Goal: Task Accomplishment & Management: Complete application form

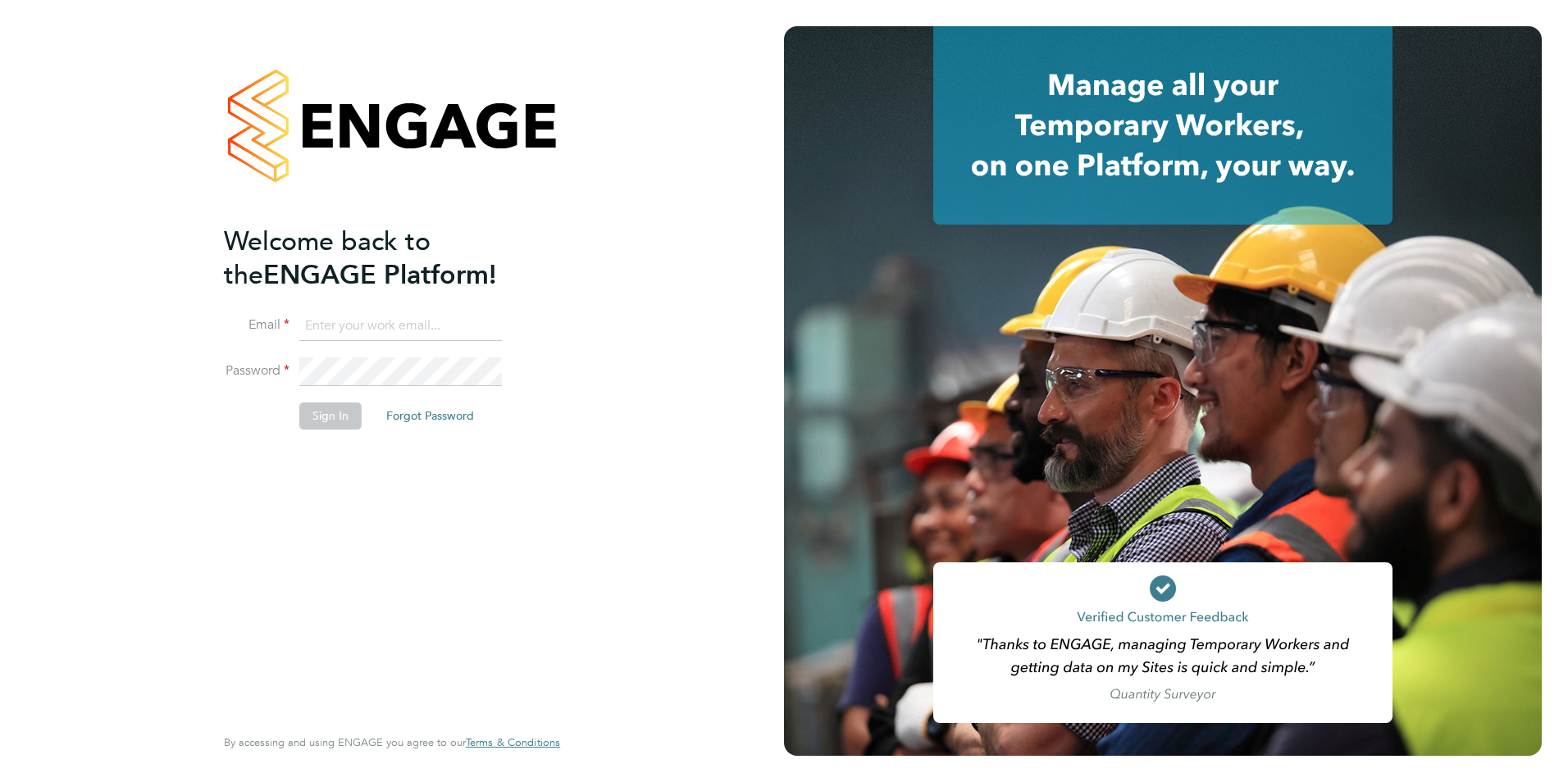
type input "olivia.triassi@huntereducation.co.uk"
click at [330, 412] on button "Sign In" at bounding box center [330, 415] width 62 height 26
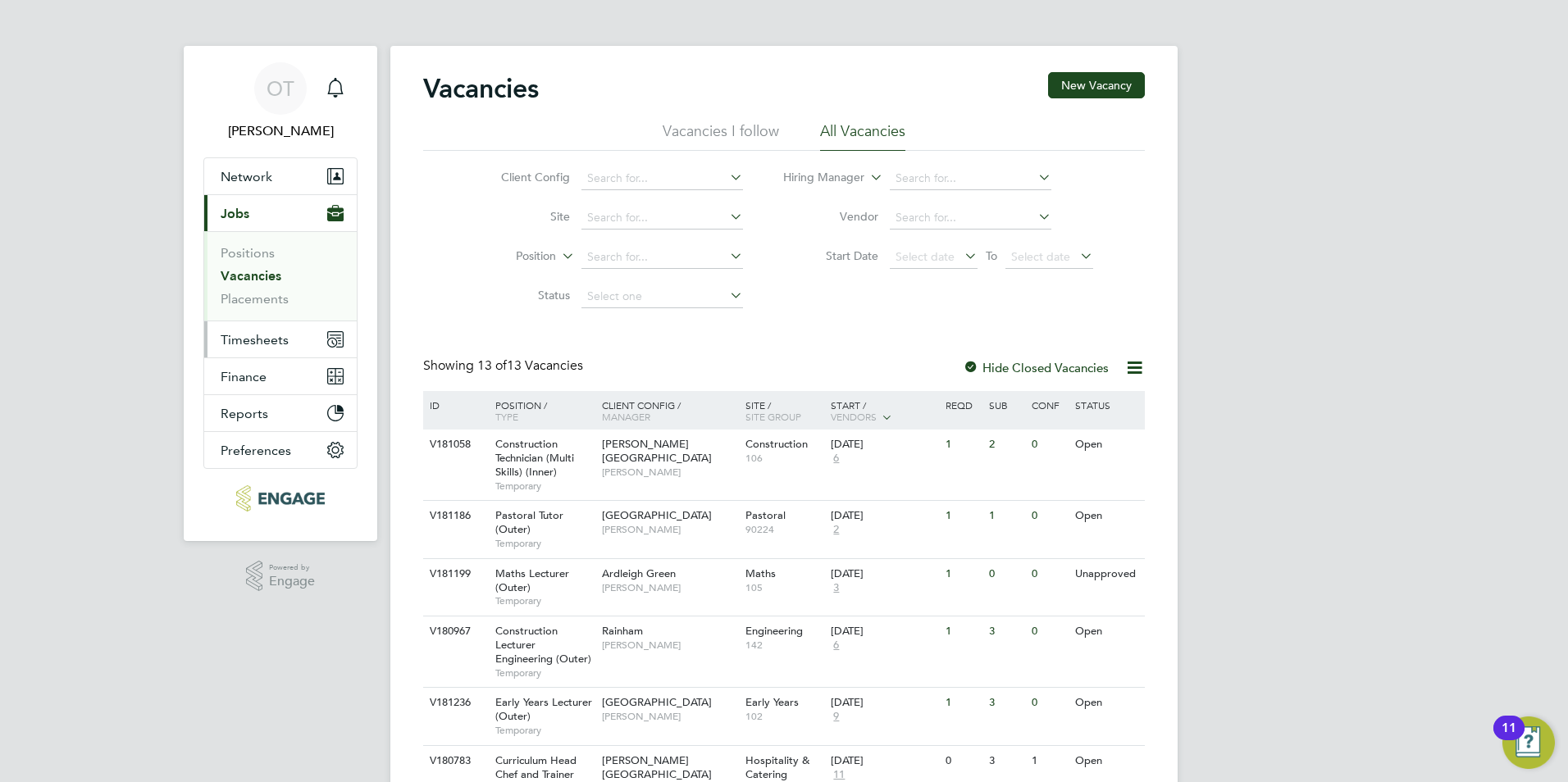
click at [287, 344] on span "Timesheets" at bounding box center [255, 340] width 68 height 15
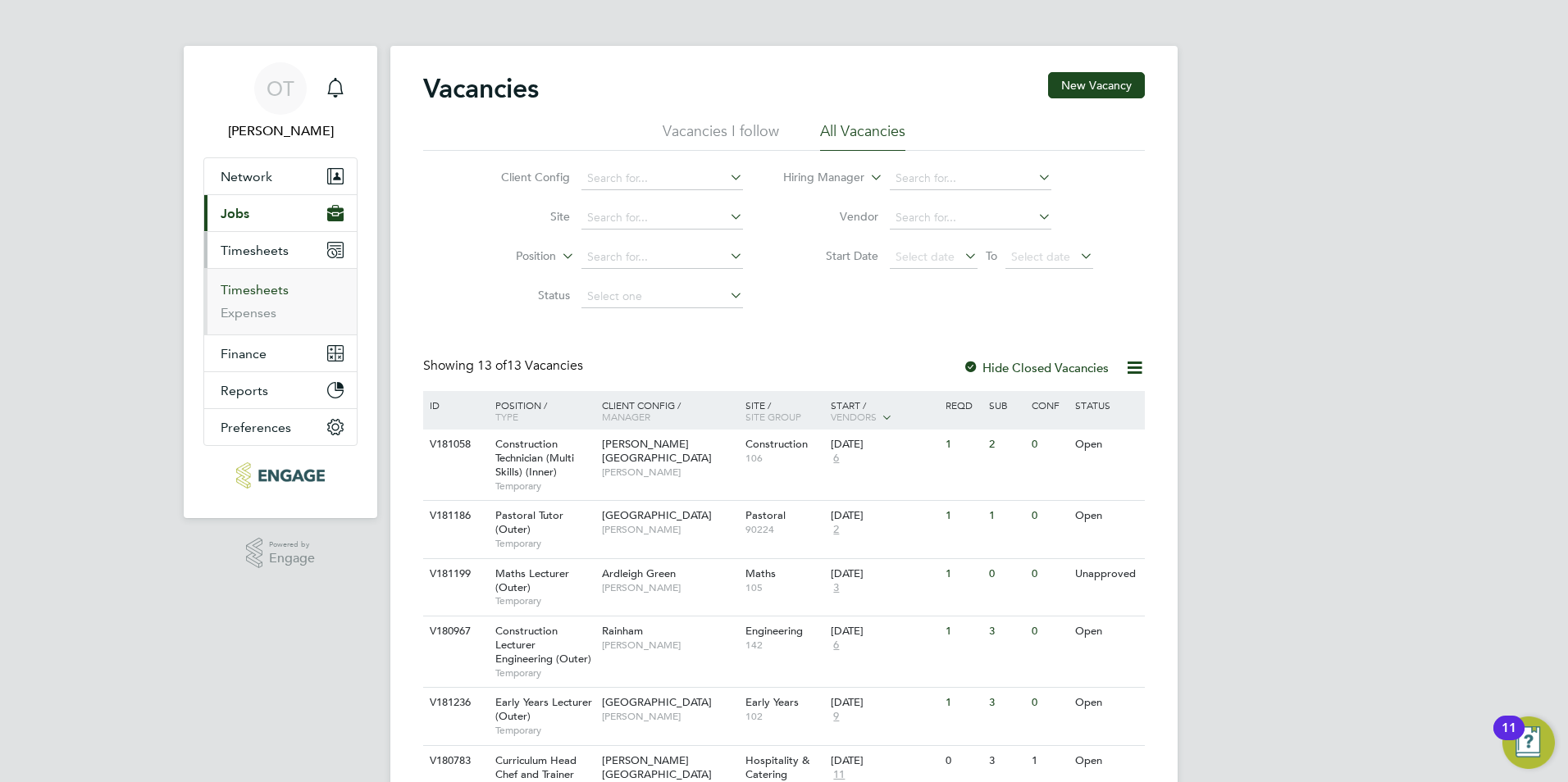
click at [269, 294] on link "Timesheets" at bounding box center [255, 290] width 68 height 15
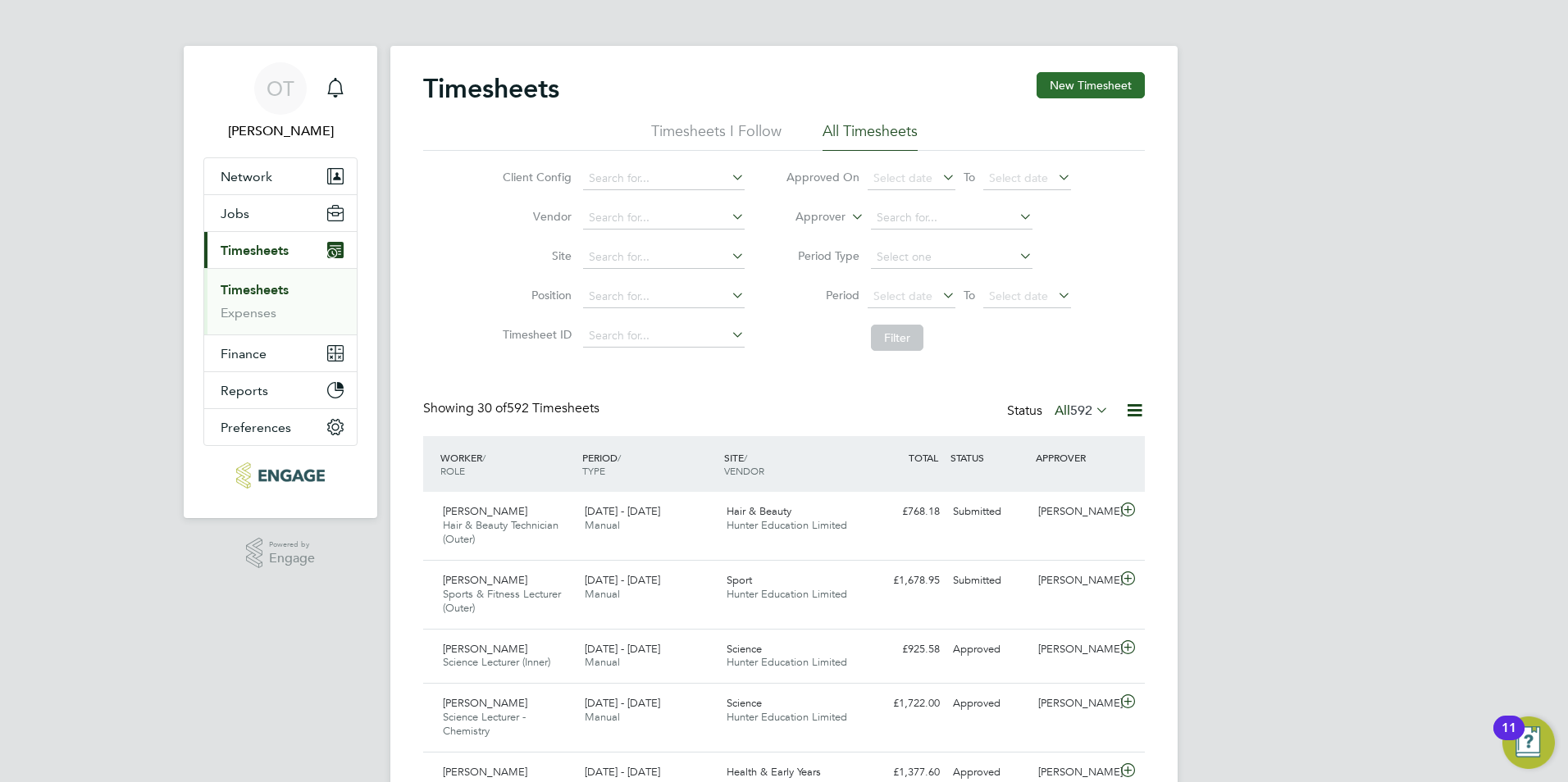
click at [1080, 78] on button "New Timesheet" at bounding box center [1091, 85] width 108 height 26
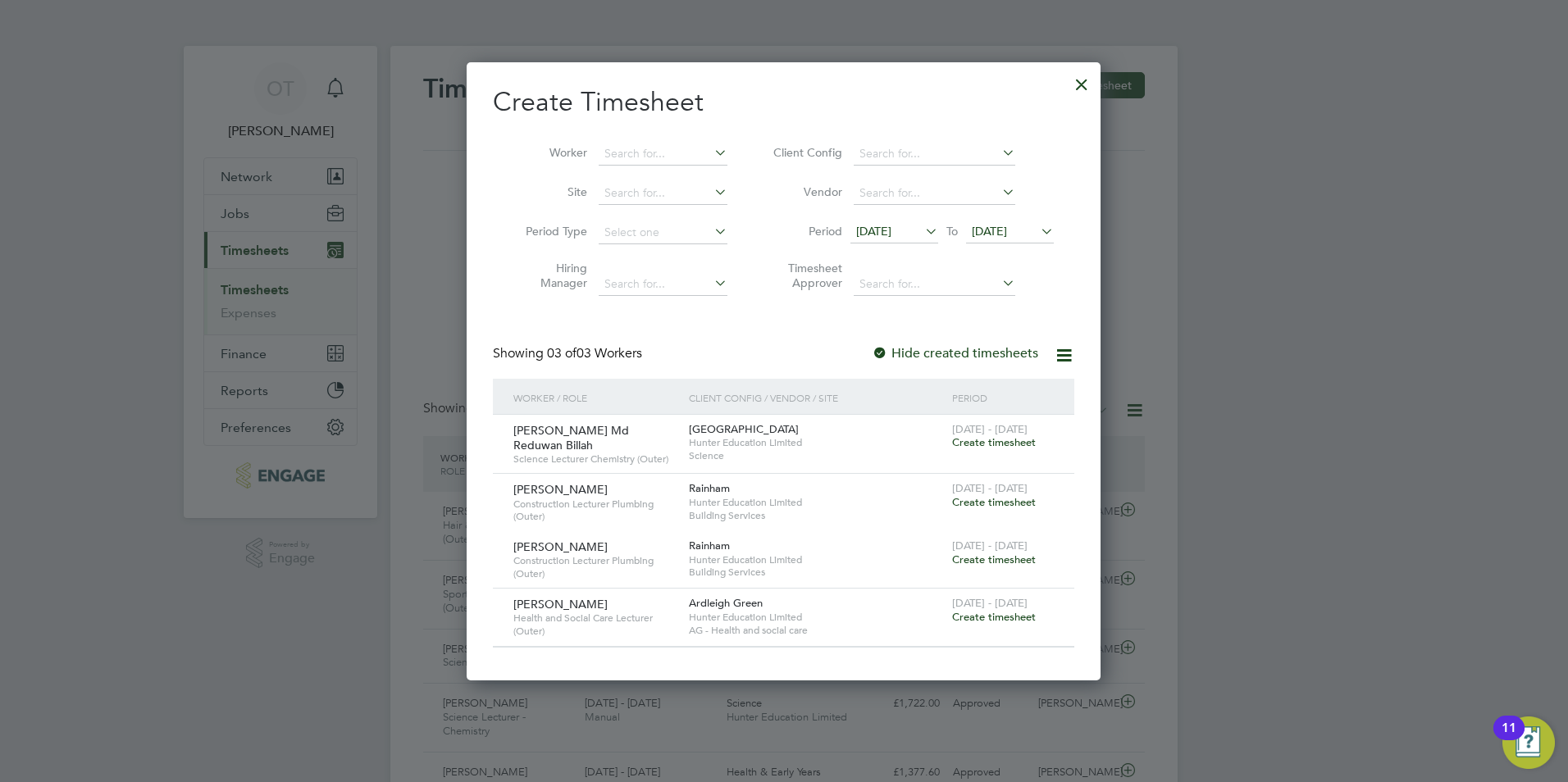
click at [1018, 440] on span "Create timesheet" at bounding box center [993, 442] width 83 height 14
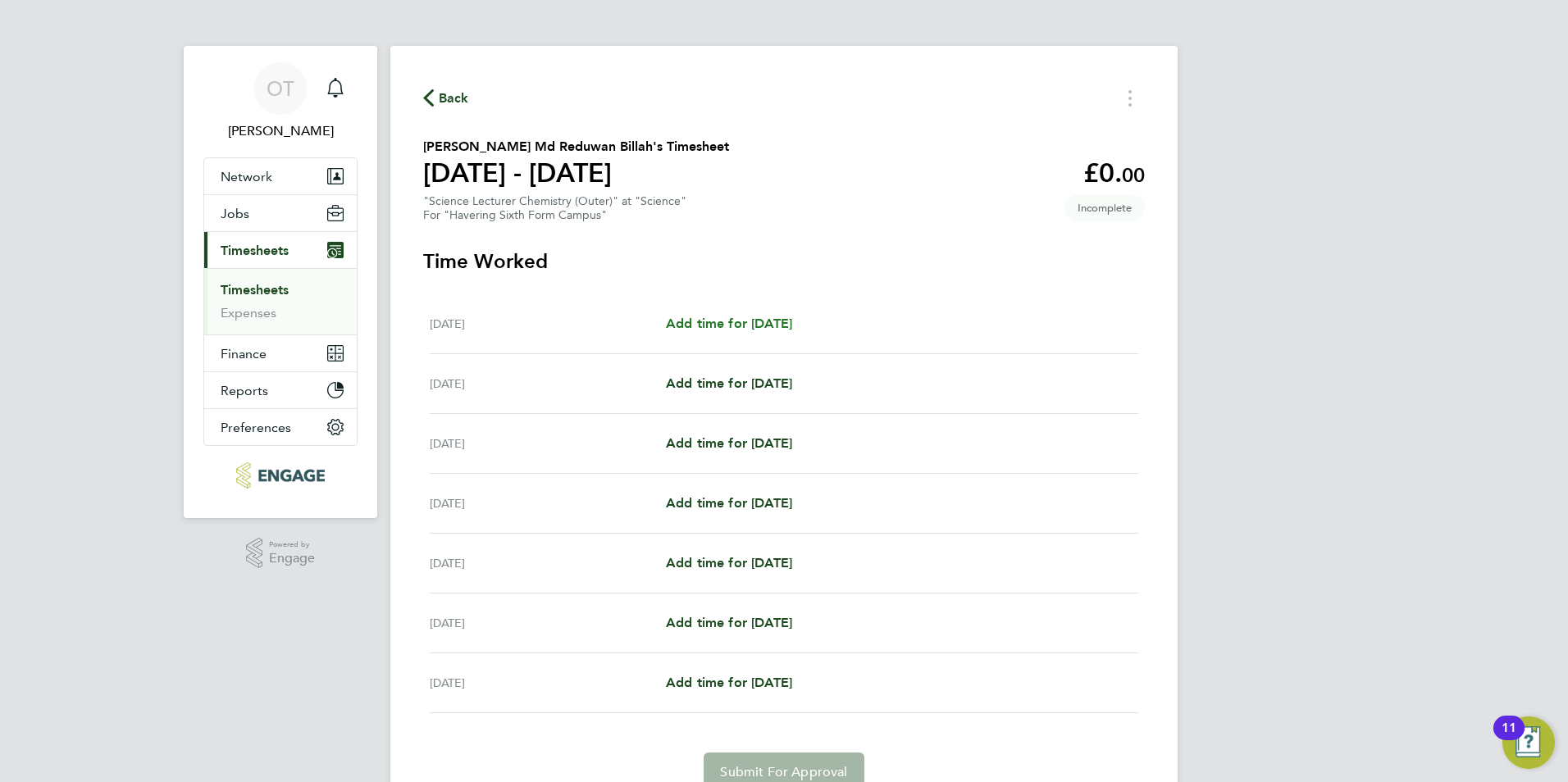
drag, startPoint x: 765, startPoint y: 325, endPoint x: 780, endPoint y: 321, distance: 15.5
click at [765, 325] on span "Add time for [DATE]" at bounding box center [729, 324] width 126 height 15
select select "60"
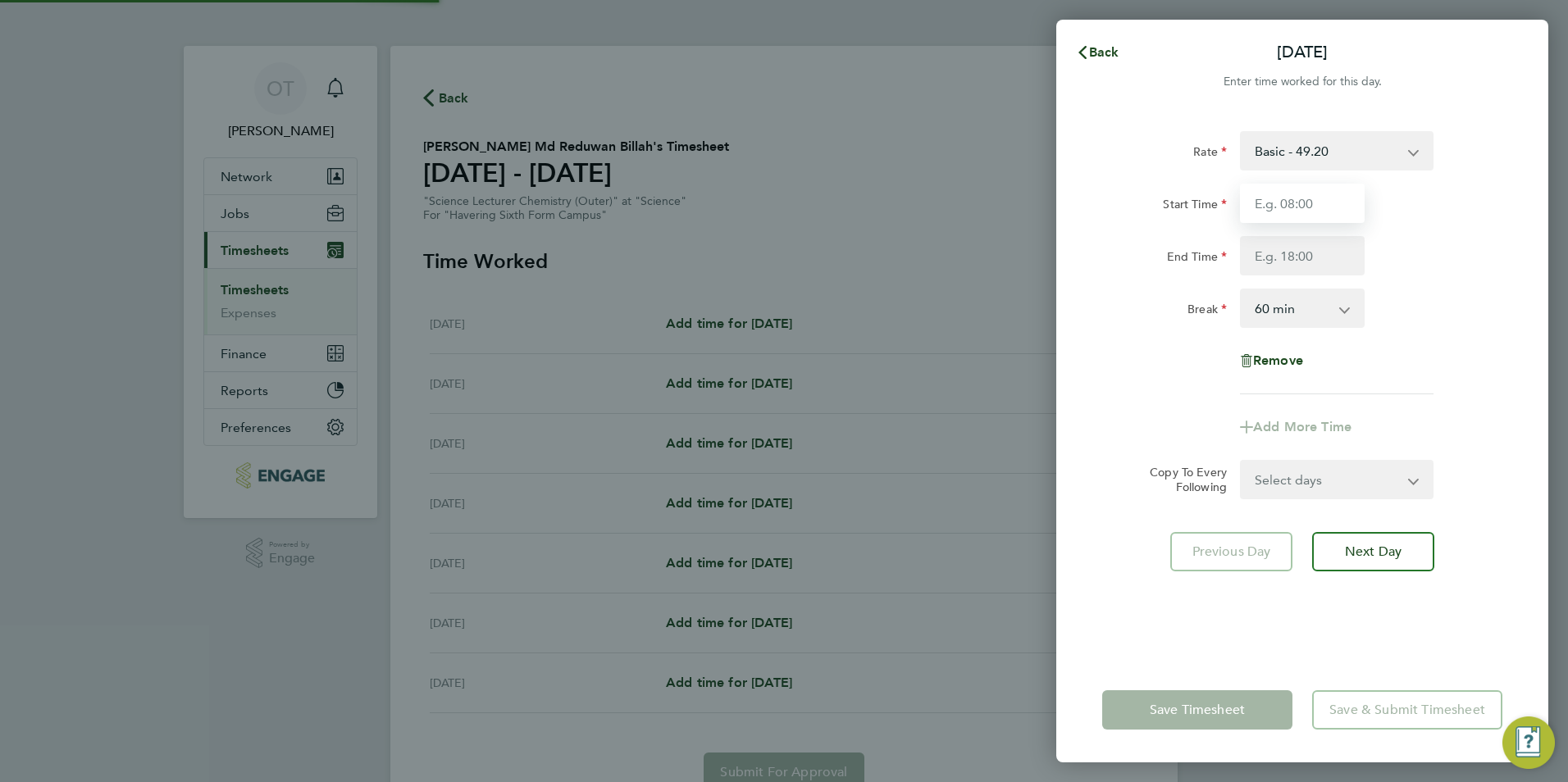
click at [1274, 199] on input "Start Time" at bounding box center [1302, 203] width 125 height 40
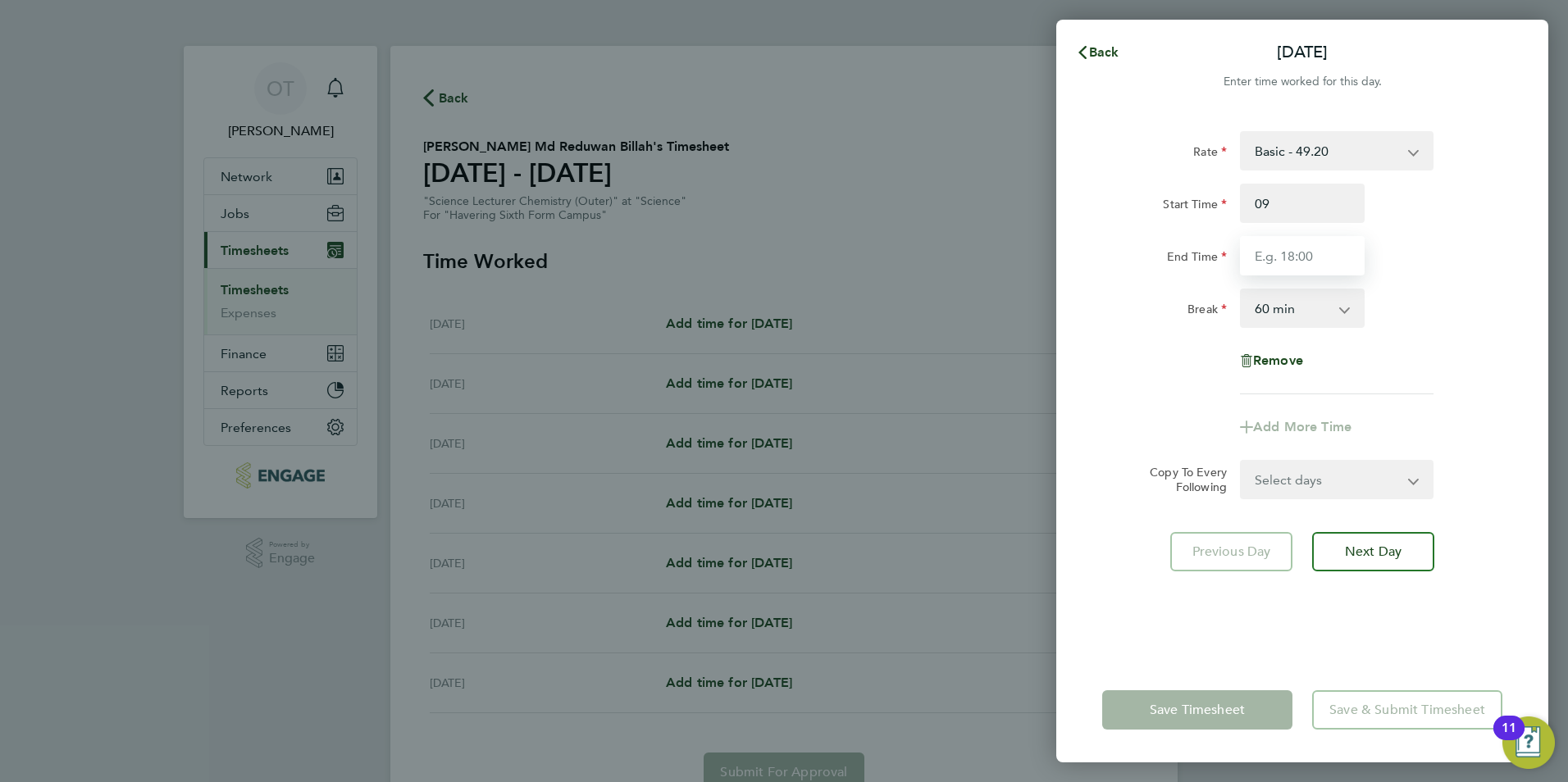
type input "09:00"
click at [1386, 236] on div "End Time 15:00" at bounding box center [1302, 255] width 413 height 40
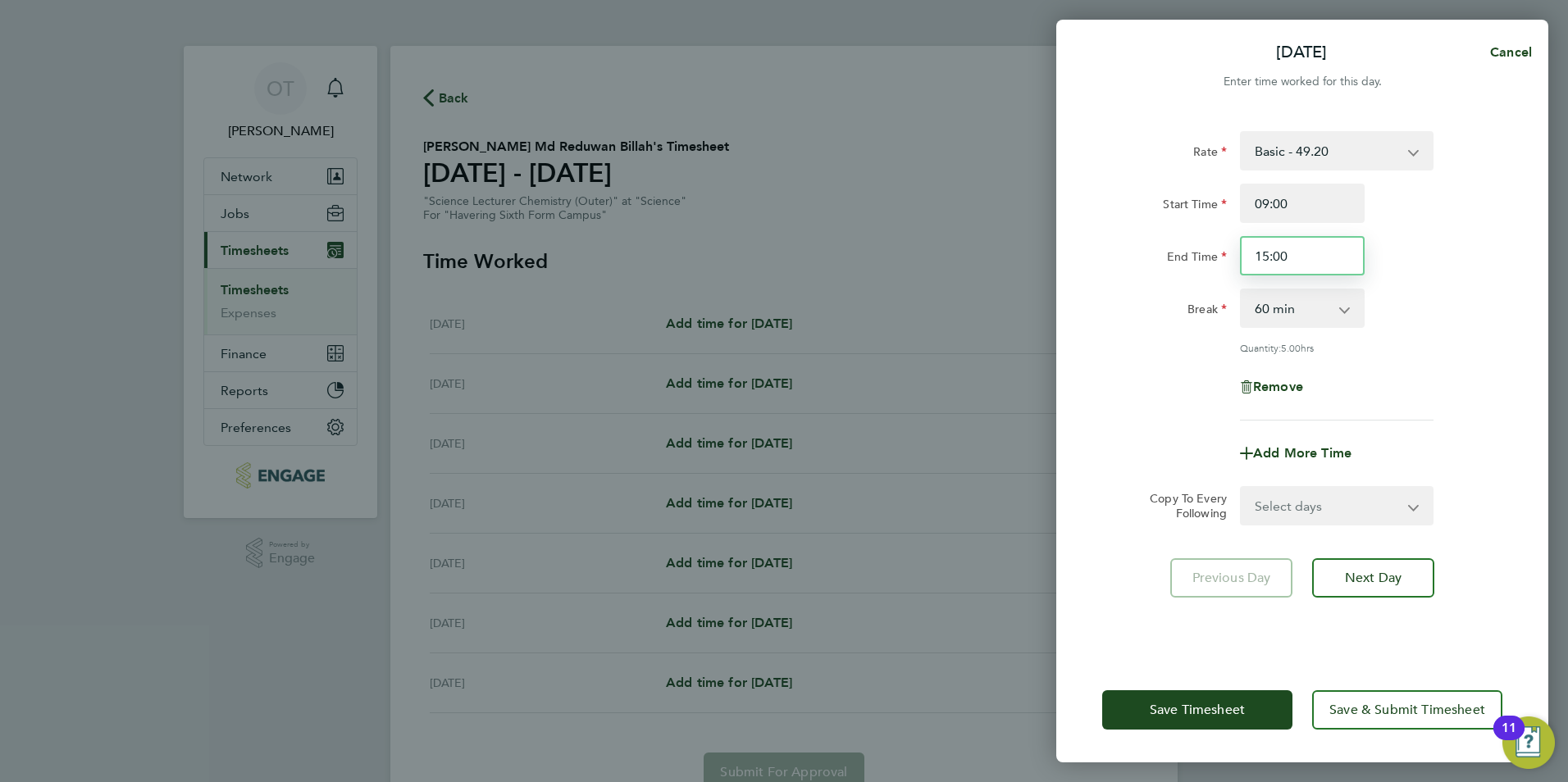
click at [1289, 272] on input "15:00" at bounding box center [1302, 255] width 125 height 40
drag, startPoint x: 1305, startPoint y: 253, endPoint x: 1146, endPoint y: 253, distance: 159.0
click at [1146, 253] on div "End Time 15:00" at bounding box center [1302, 255] width 413 height 40
type input "17:00"
click at [1467, 200] on div "Start Time 09:00" at bounding box center [1302, 203] width 413 height 40
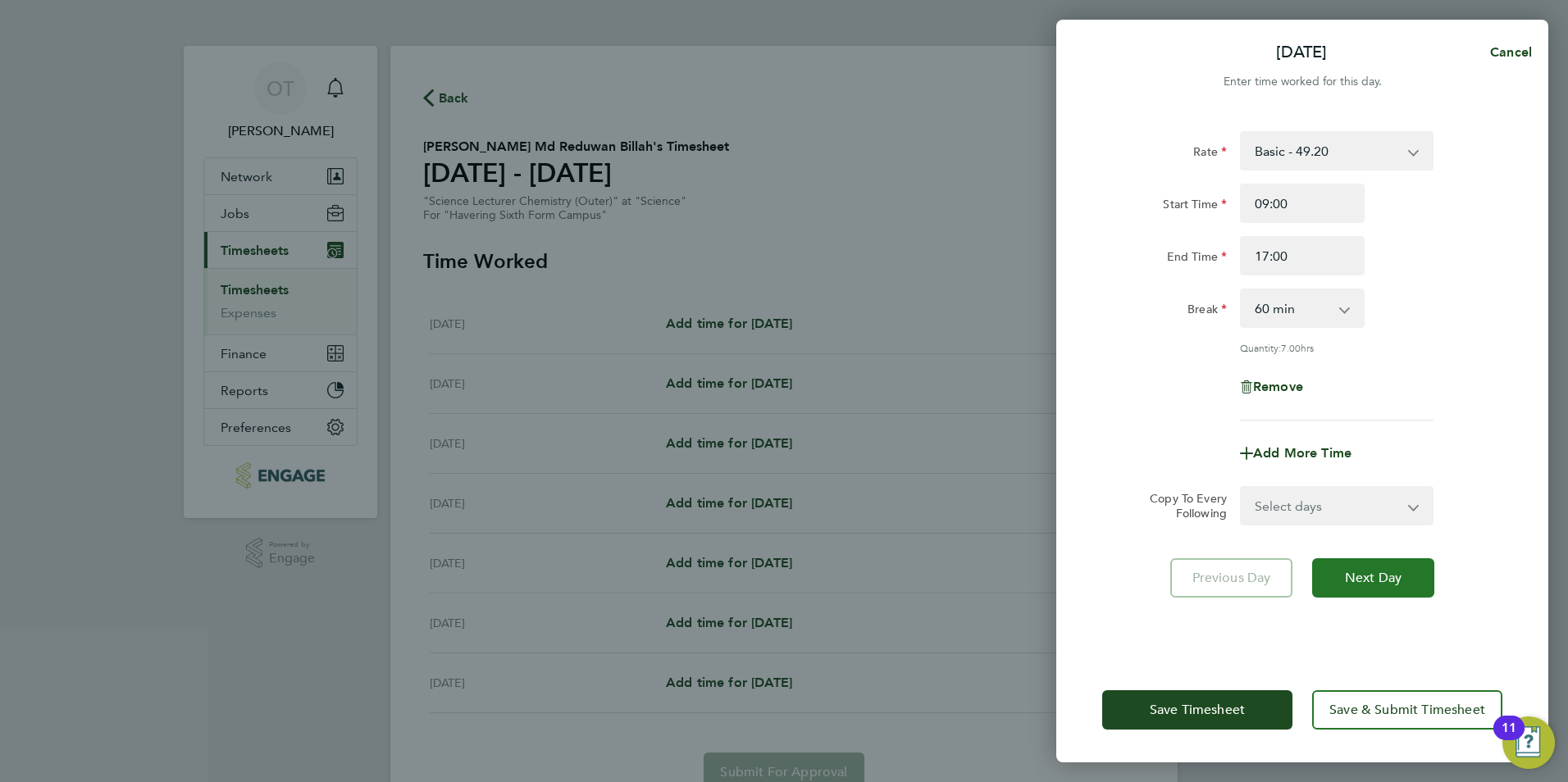
click at [1365, 570] on span "Next Day" at bounding box center [1372, 577] width 56 height 16
select select "60"
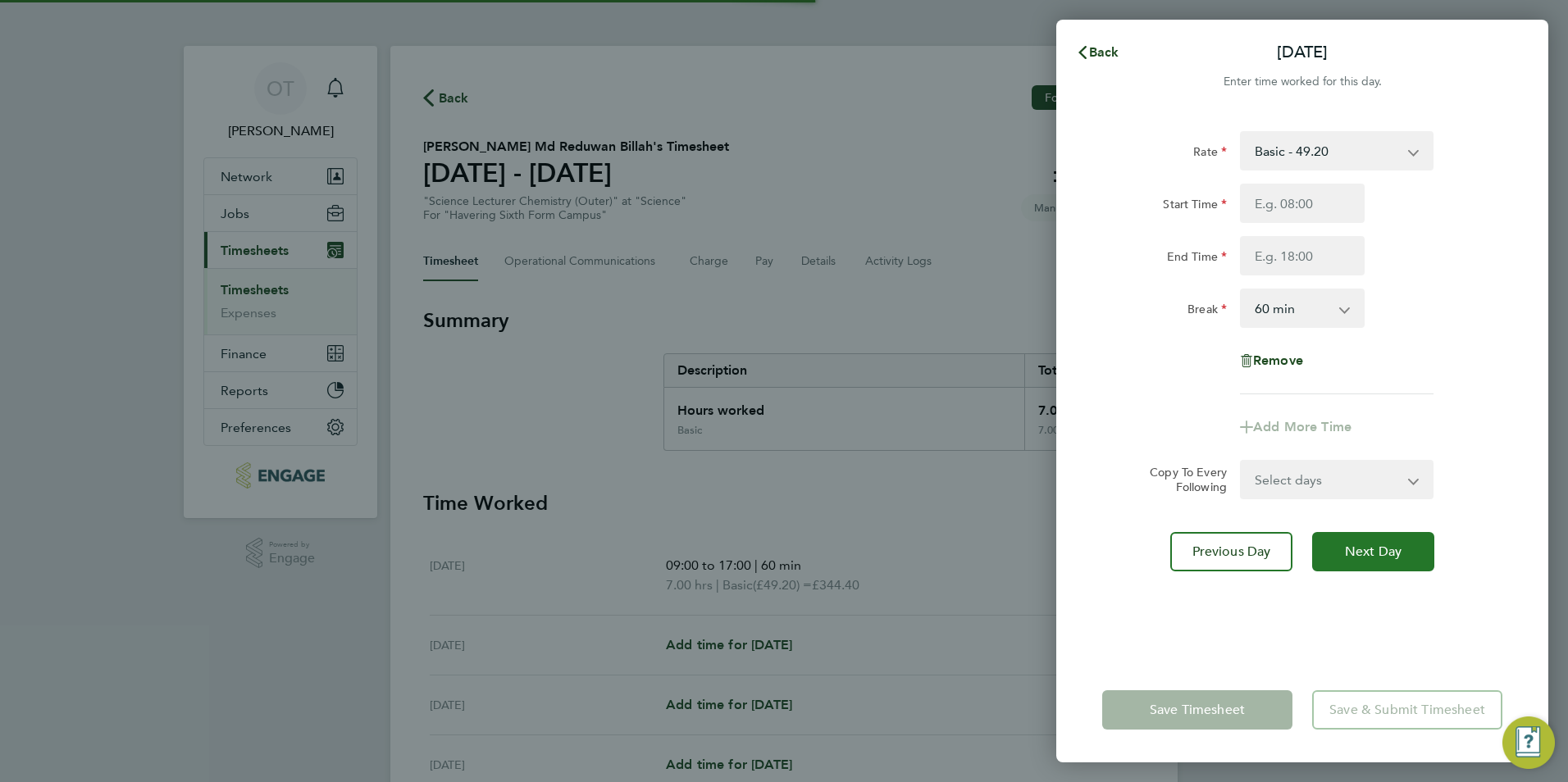
click at [1399, 549] on span "Next Day" at bounding box center [1372, 551] width 56 height 16
select select "60"
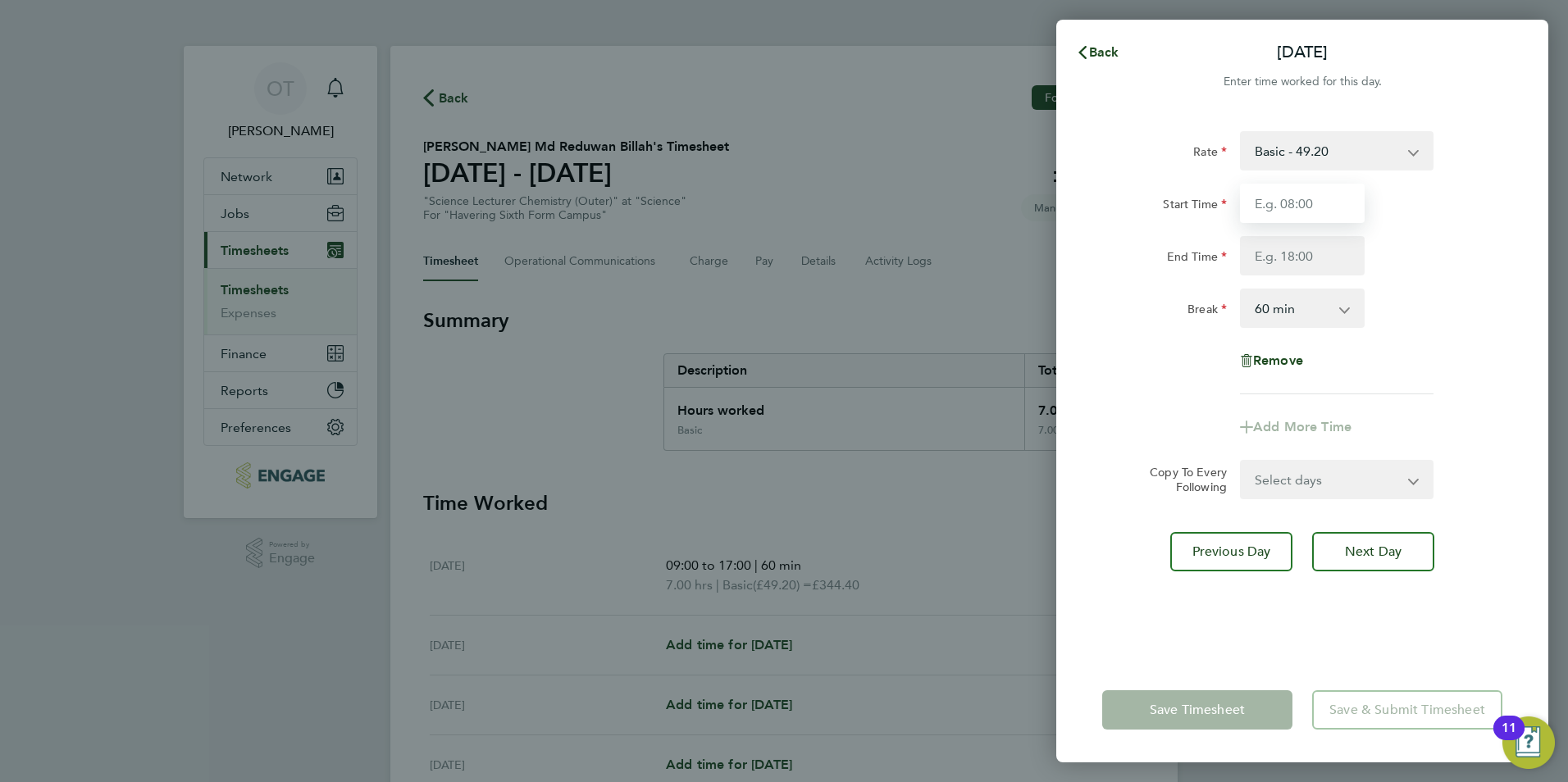
click at [1306, 200] on input "Start Time" at bounding box center [1302, 203] width 125 height 40
type input "09:00"
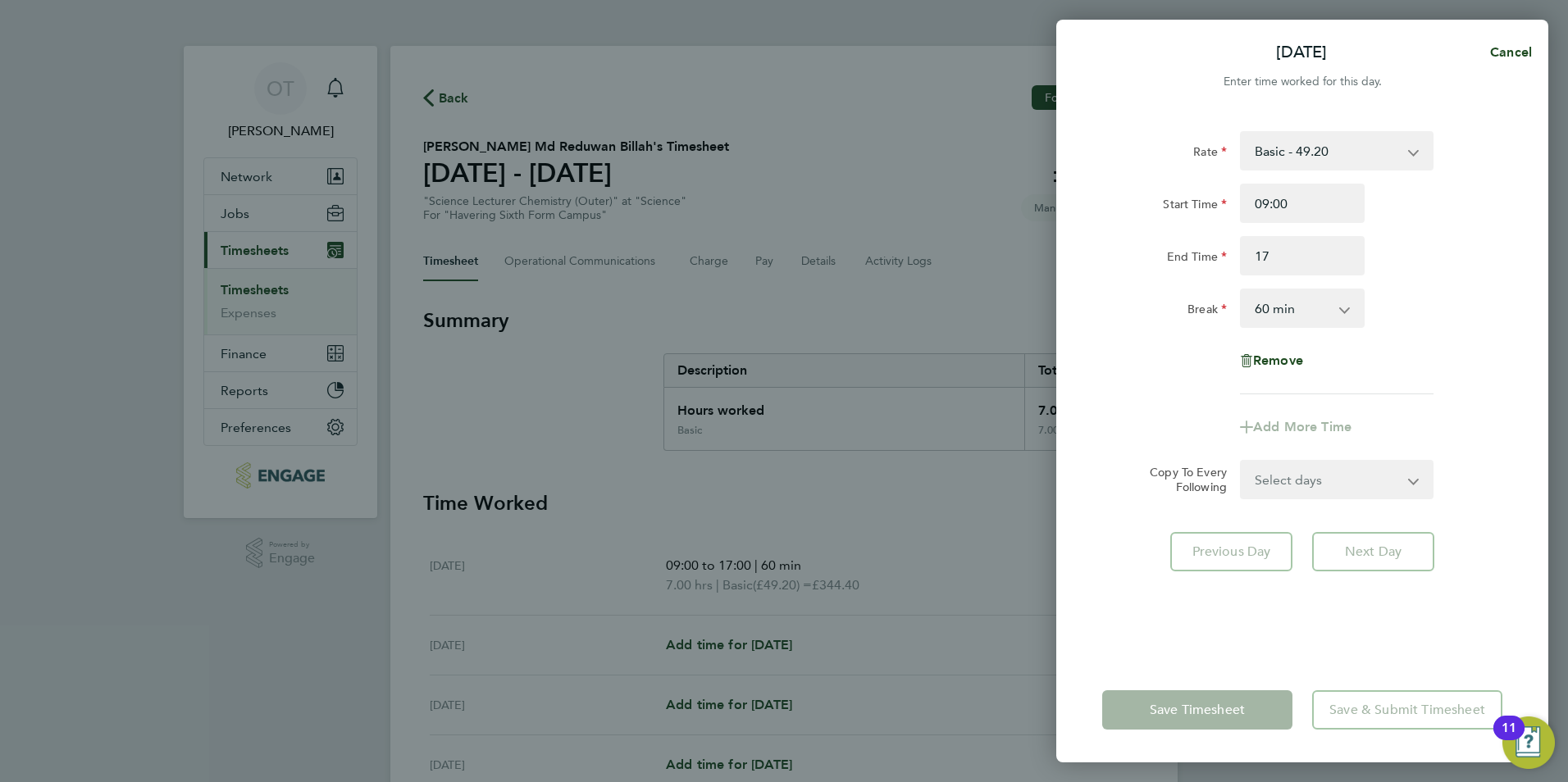
type input "17:00"
click at [1410, 227] on div "Start Time 09:00 End Time 17:00" at bounding box center [1302, 229] width 413 height 92
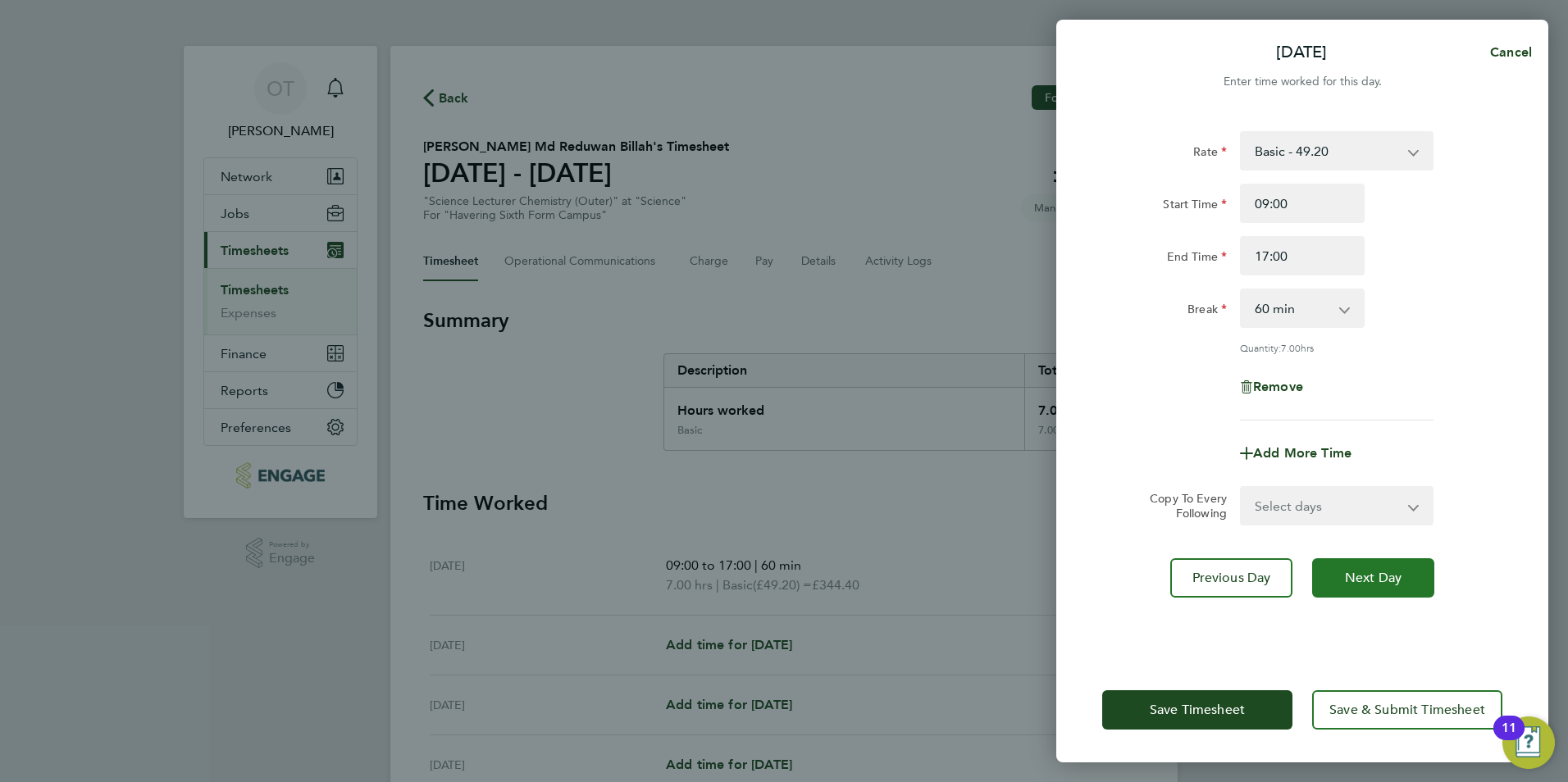
click at [1383, 561] on button "Next Day" at bounding box center [1372, 577] width 122 height 40
select select "60"
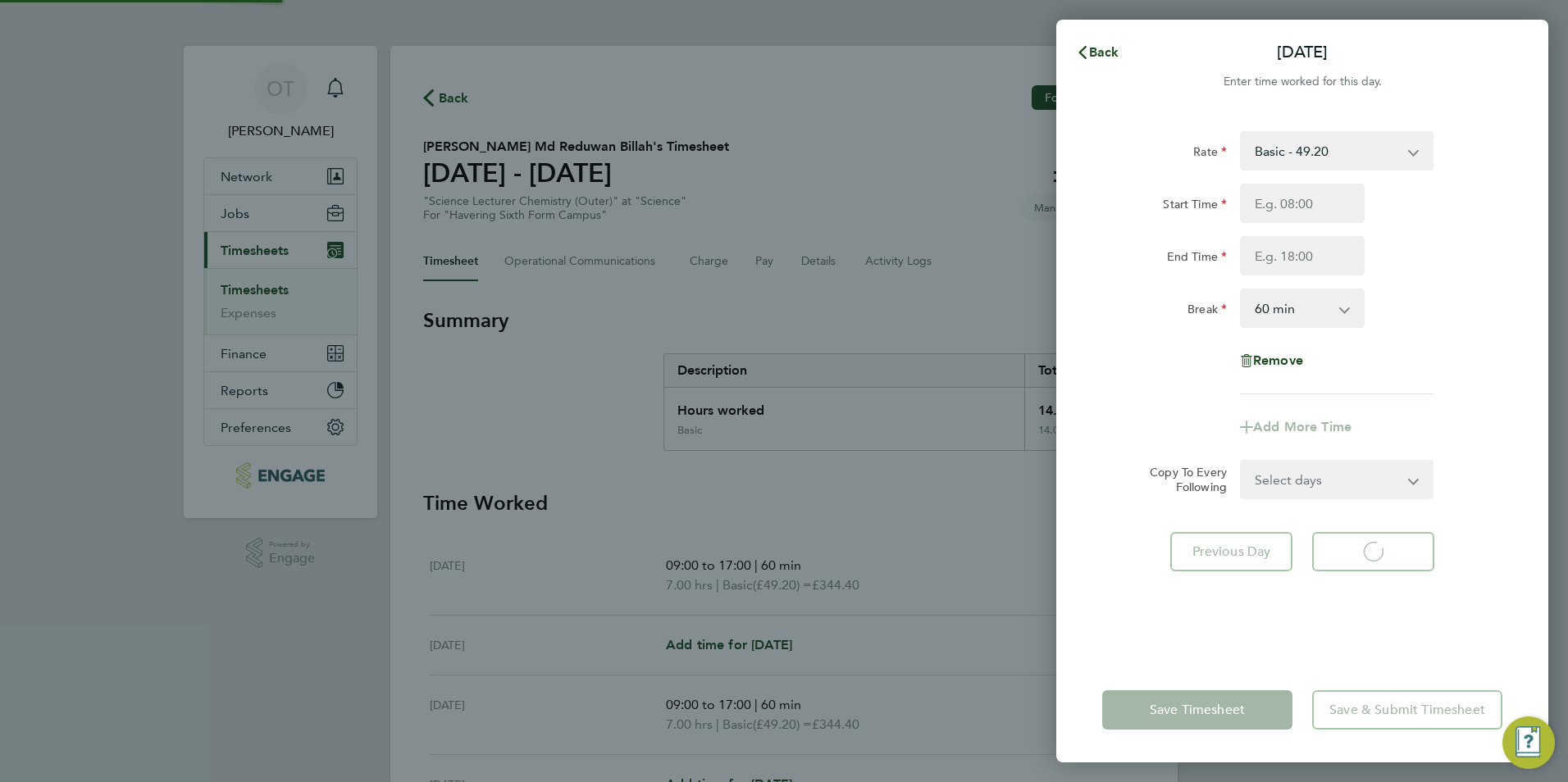
select select "60"
drag, startPoint x: 1279, startPoint y: 194, endPoint x: 1286, endPoint y: 190, distance: 8.1
click at [1279, 194] on input "Start Time" at bounding box center [1302, 203] width 125 height 40
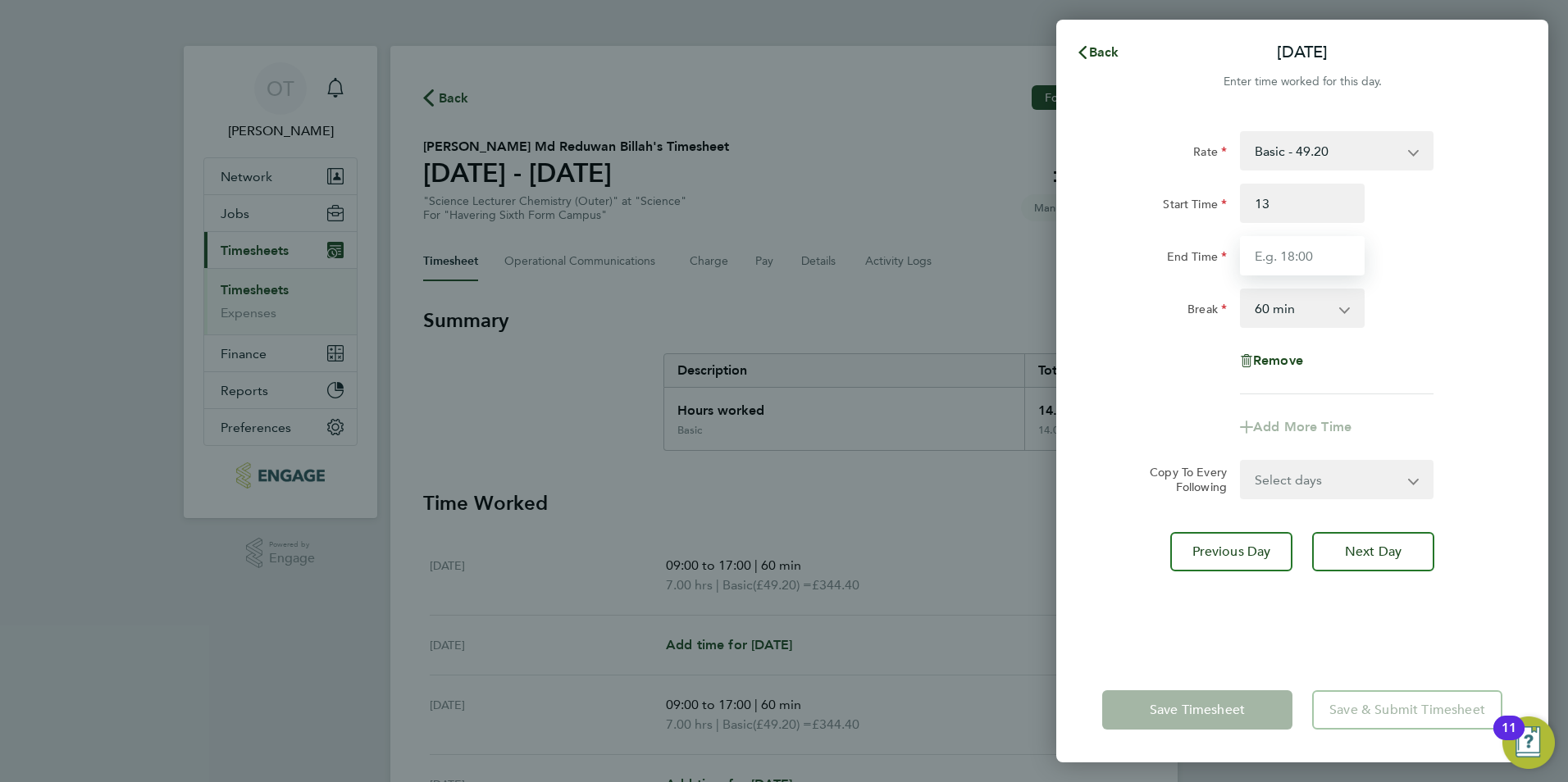
type input "13:00"
click at [1270, 256] on input "End Time" at bounding box center [1302, 255] width 125 height 40
type input "17:00"
click at [1438, 243] on div "End Time 17:00" at bounding box center [1302, 255] width 413 height 40
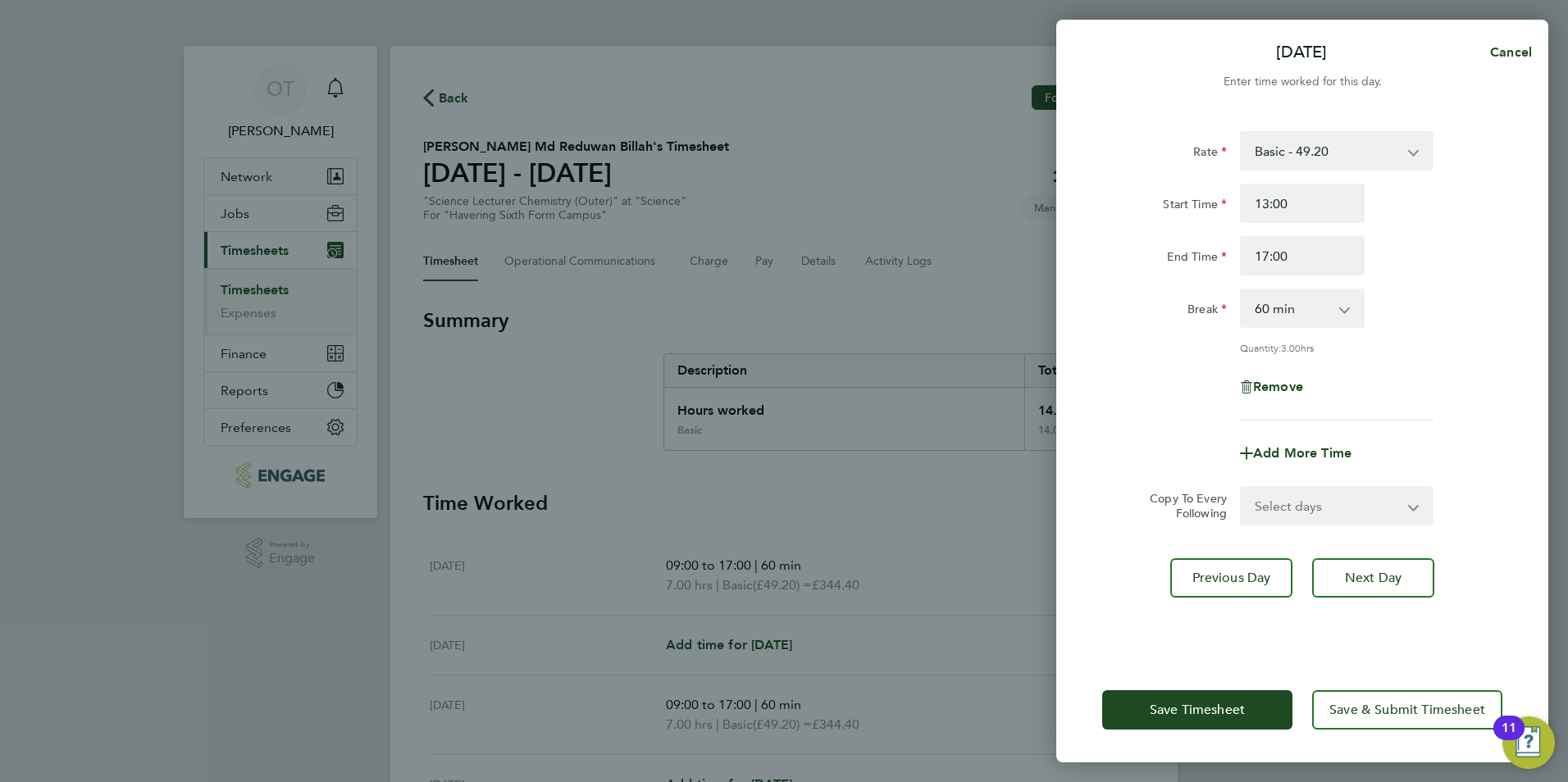
click at [1325, 307] on select "0 min 15 min 30 min 45 min 60 min 75 min 90 min" at bounding box center [1292, 308] width 102 height 36
select select "30"
click at [1242, 290] on select "0 min 15 min 30 min 45 min 60 min 75 min 90 min" at bounding box center [1292, 308] width 102 height 36
click at [1442, 365] on div "Rate Basic - 49.20 Start Time 13:00 End Time 17:00 Break 0 min 15 min 30 min 45…" at bounding box center [1302, 276] width 400 height 289
click at [1372, 588] on button "Next Day" at bounding box center [1372, 577] width 122 height 40
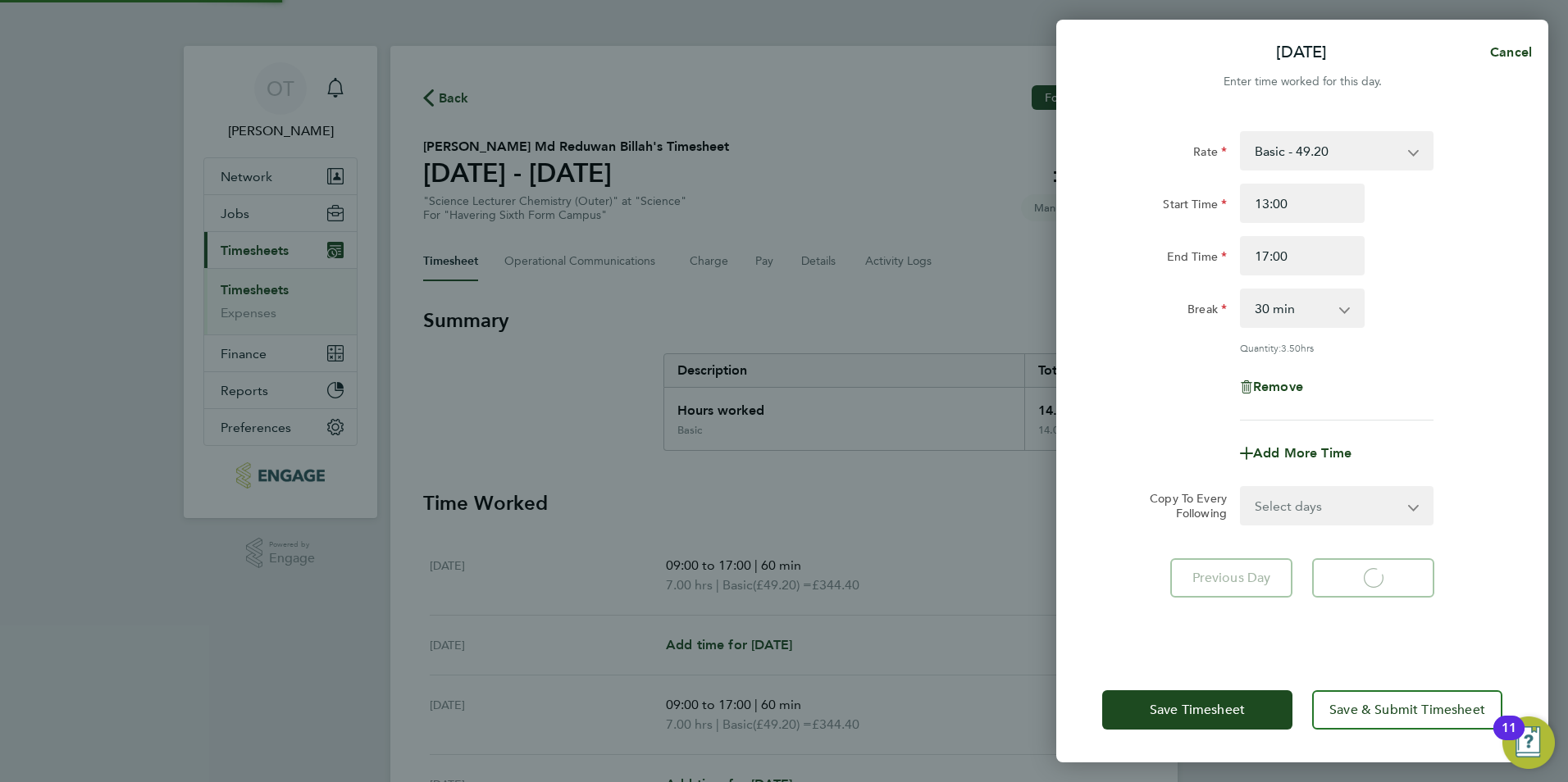
select select "60"
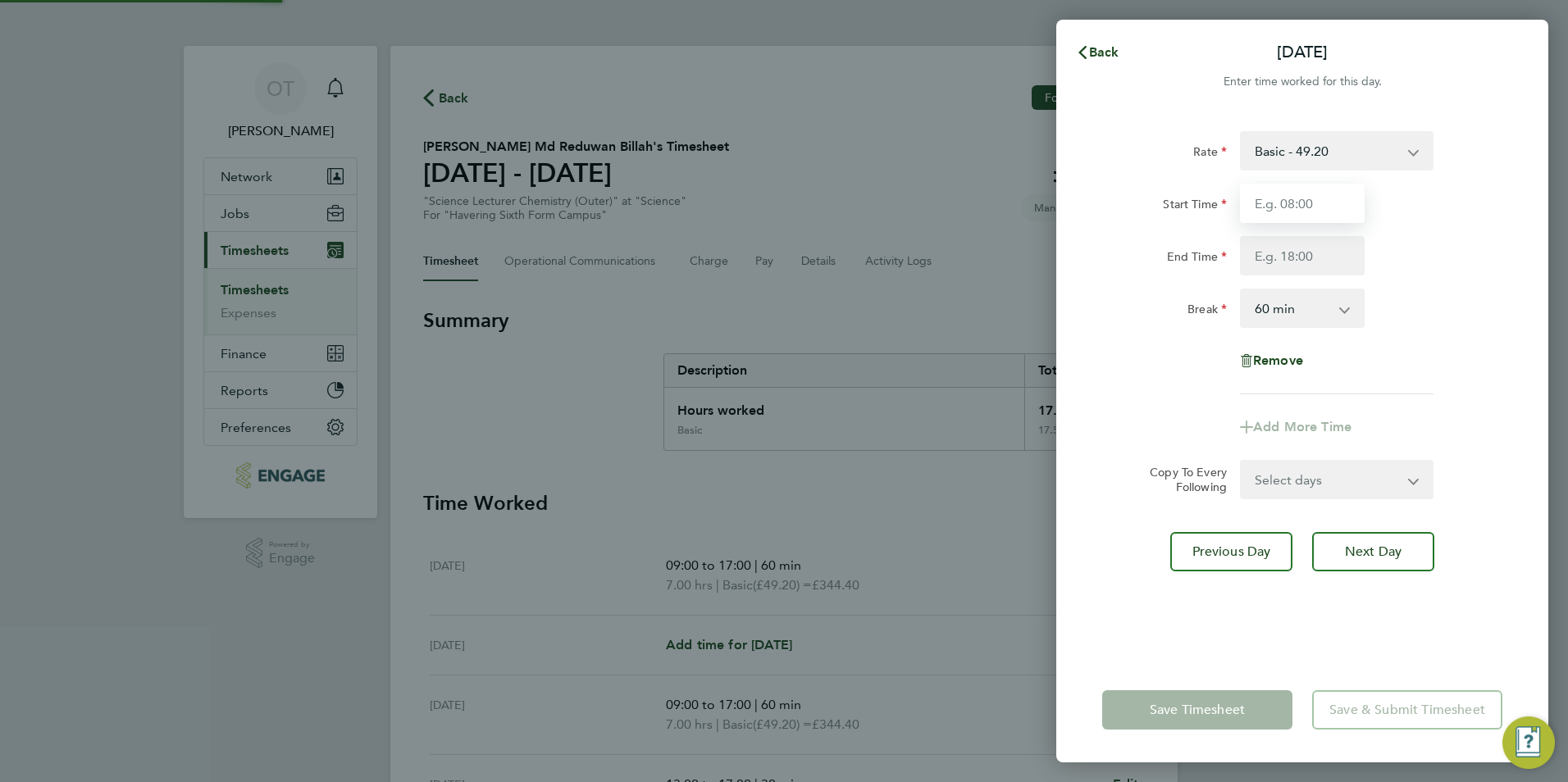
click at [1292, 217] on input "Start Time" at bounding box center [1302, 203] width 125 height 40
type input "13:00"
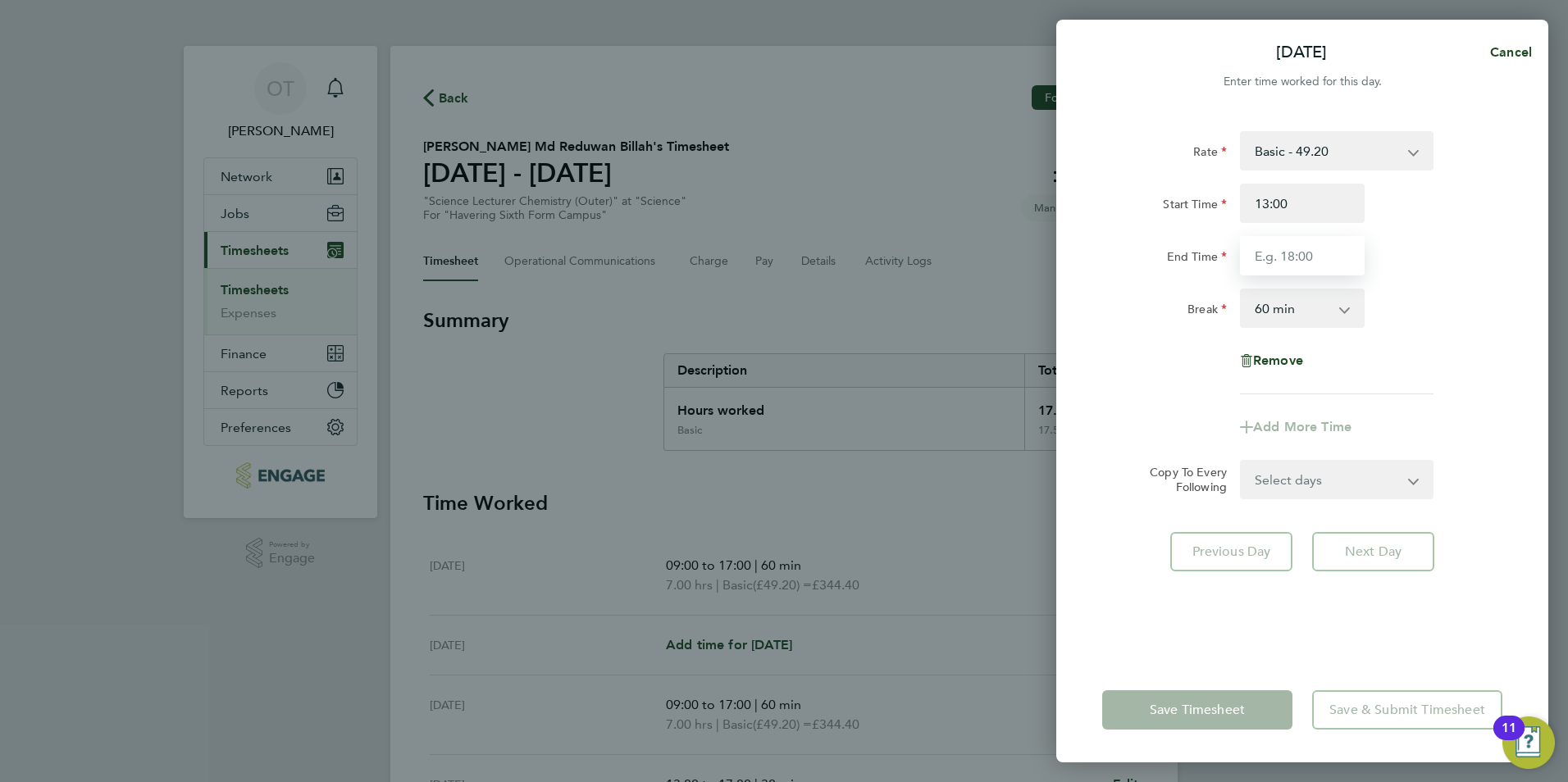
click at [1247, 252] on input "End Time" at bounding box center [1302, 255] width 125 height 40
type input "17:00"
click at [1405, 230] on div "Start Time 13:00 End Time 17:00" at bounding box center [1302, 229] width 413 height 92
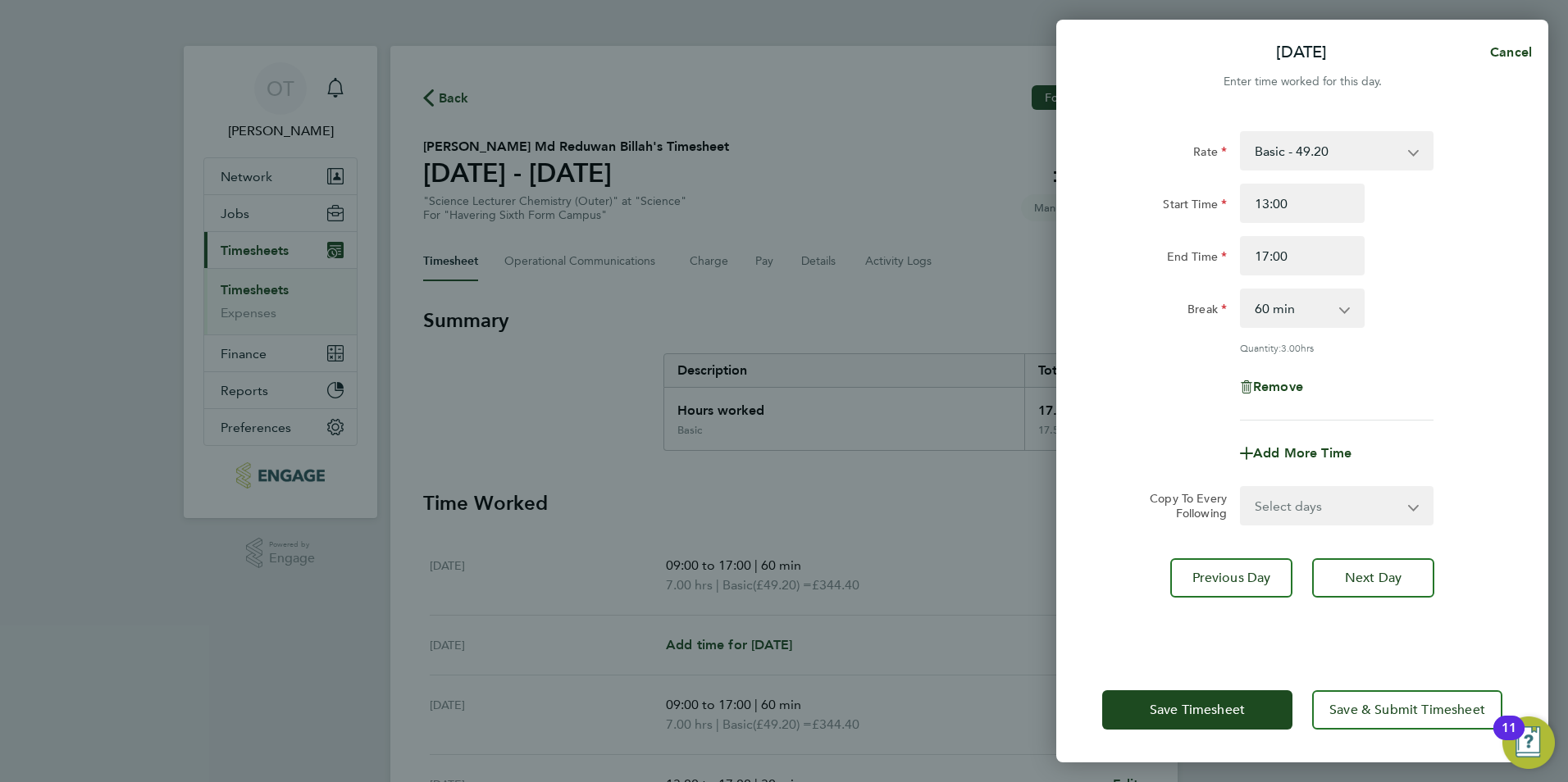
click at [1306, 302] on select "0 min 15 min 30 min 45 min 60 min 75 min 90 min" at bounding box center [1292, 308] width 102 height 36
select select "30"
click at [1242, 290] on select "0 min 15 min 30 min 45 min 60 min 75 min 90 min" at bounding box center [1292, 308] width 102 height 36
click at [1251, 714] on button "Save Timesheet" at bounding box center [1197, 710] width 191 height 40
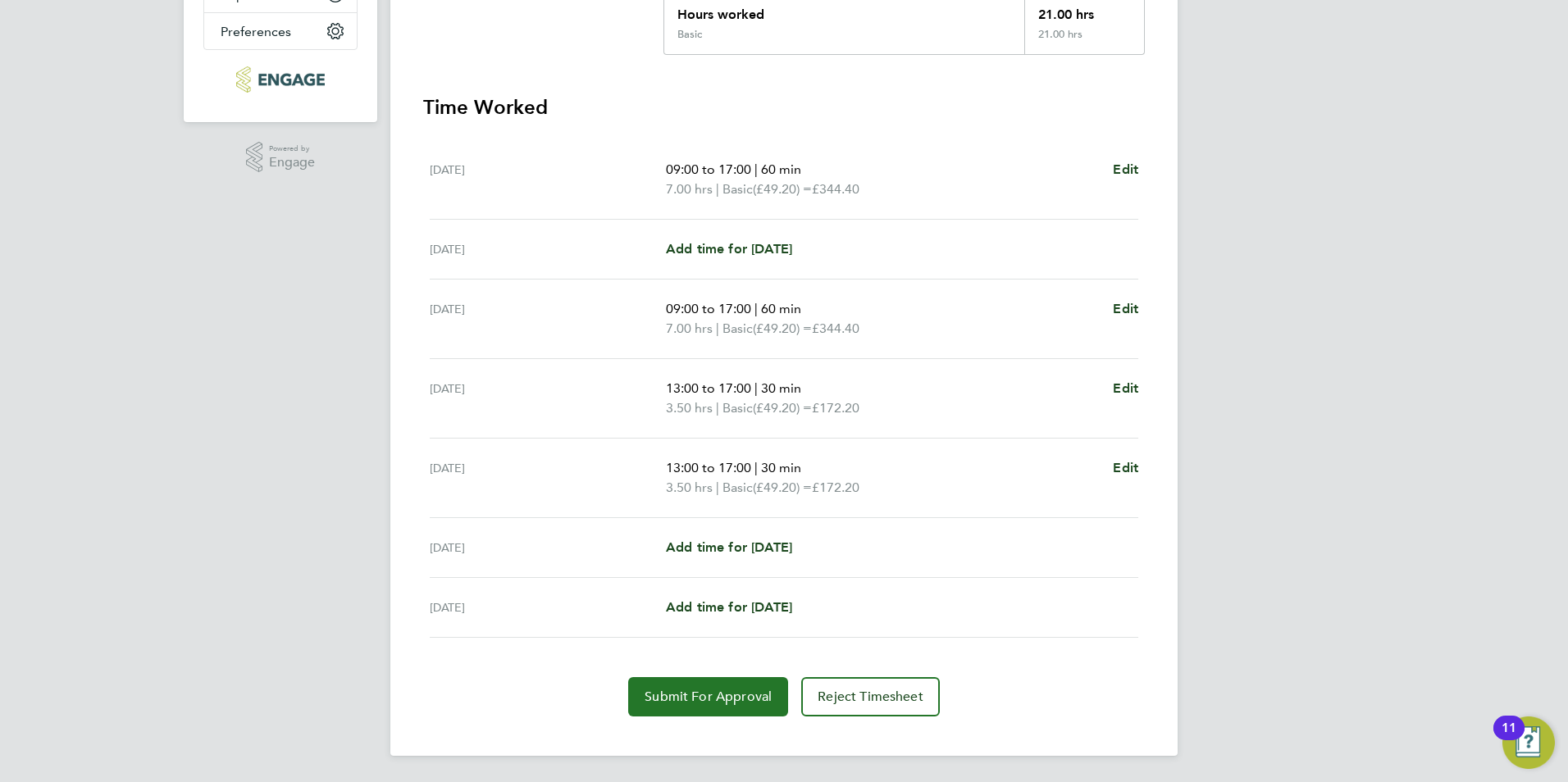
click at [757, 705] on button "Submit For Approval" at bounding box center [708, 697] width 160 height 40
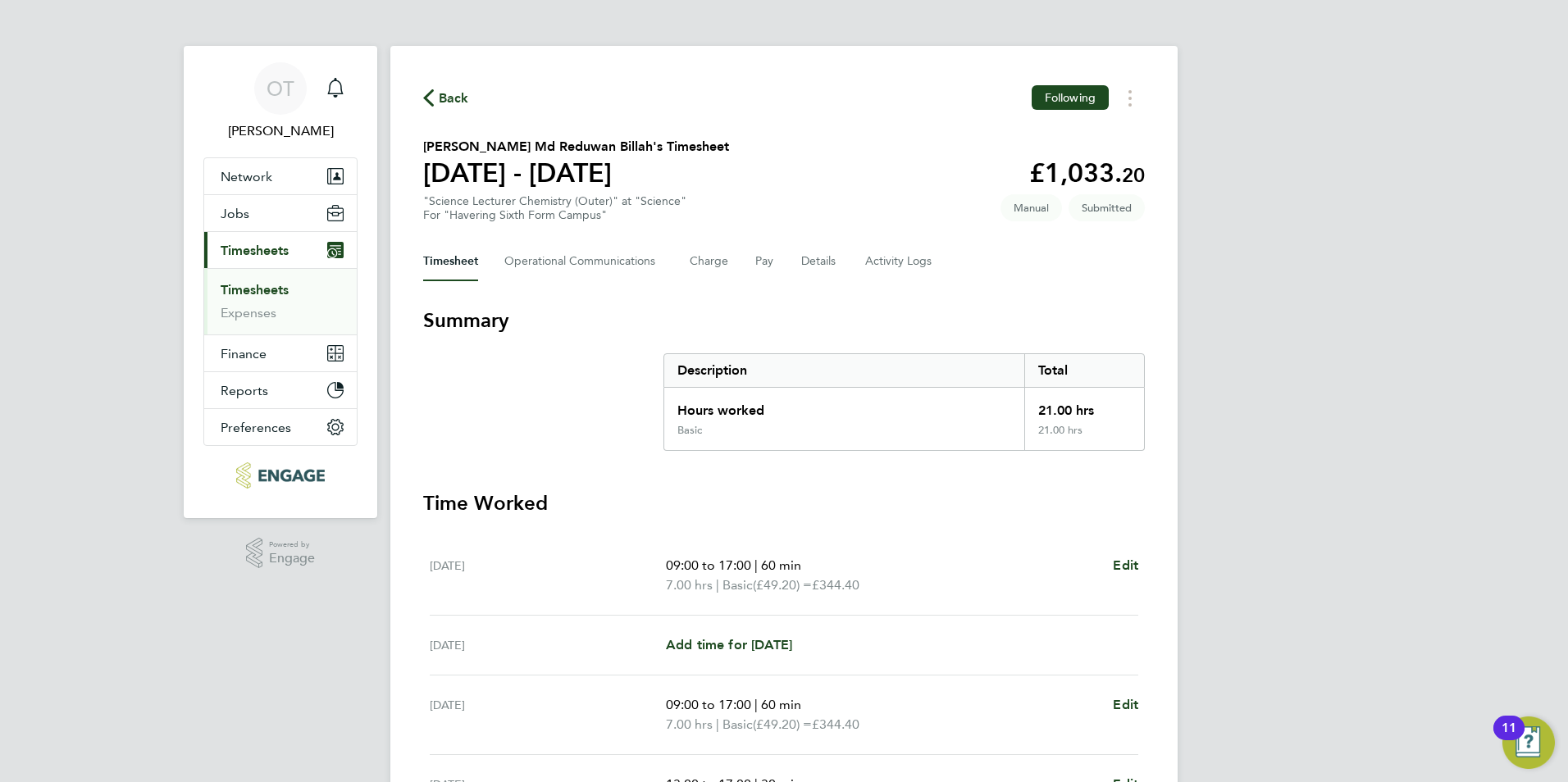
click at [450, 101] on span "Back" at bounding box center [454, 98] width 30 height 19
